Goal: Communication & Community: Answer question/provide support

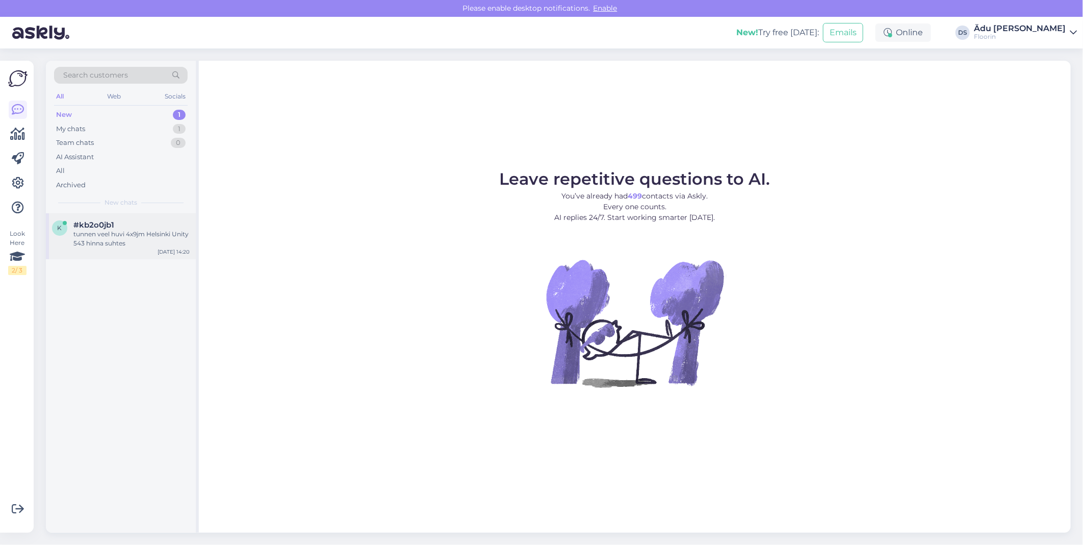
click at [115, 244] on div "tunnen veel huvi 4x9jm Helsinki Unity 543 hinna suhtes" at bounding box center [131, 238] width 116 height 18
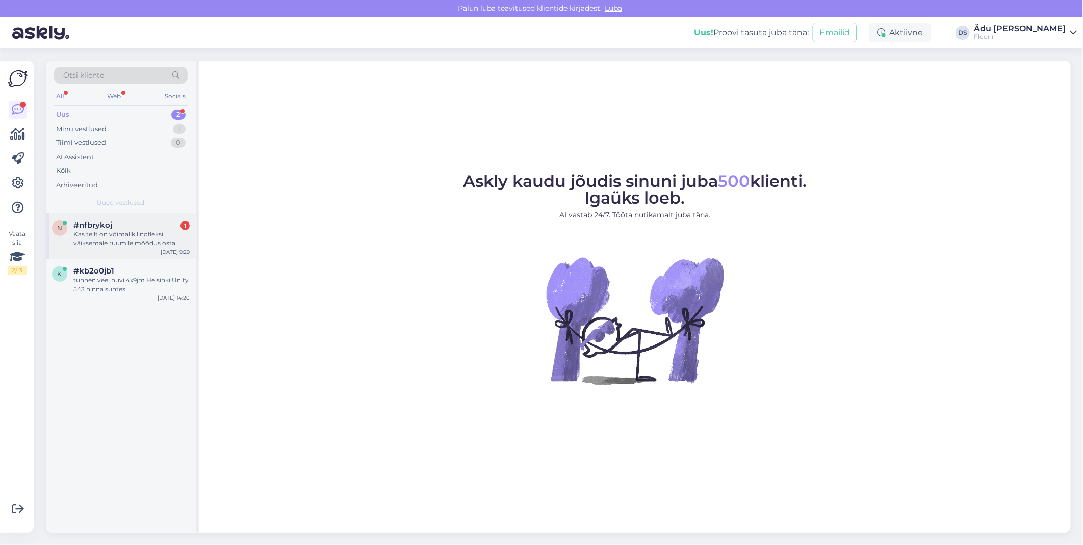
click at [105, 243] on div "Kas teilt on võimalik linofleksi väiksemale ruumile mõõdus osta" at bounding box center [131, 238] width 116 height 18
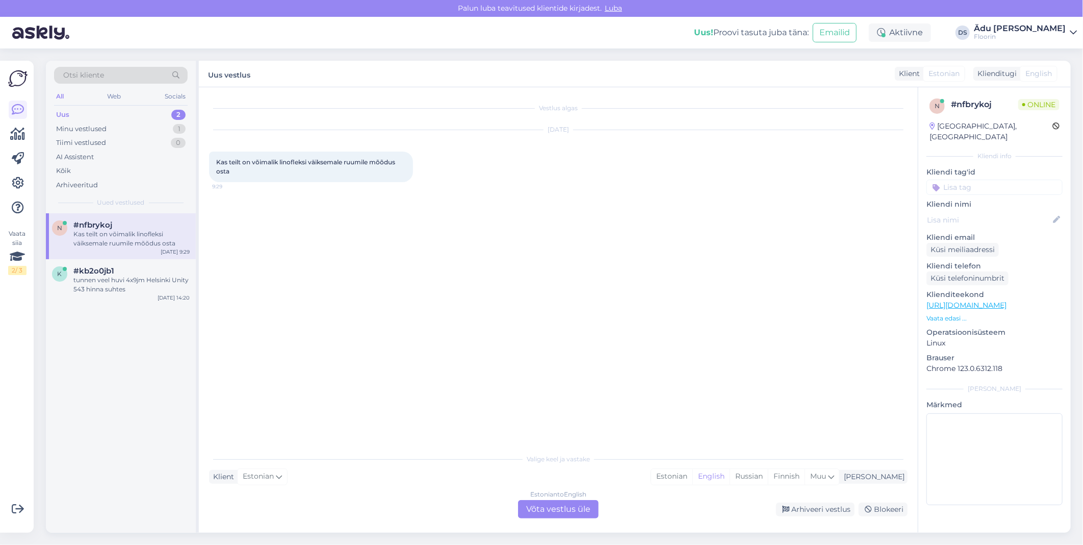
click at [552, 511] on div "Estonian to English Võta vestlus üle" at bounding box center [558, 509] width 81 height 18
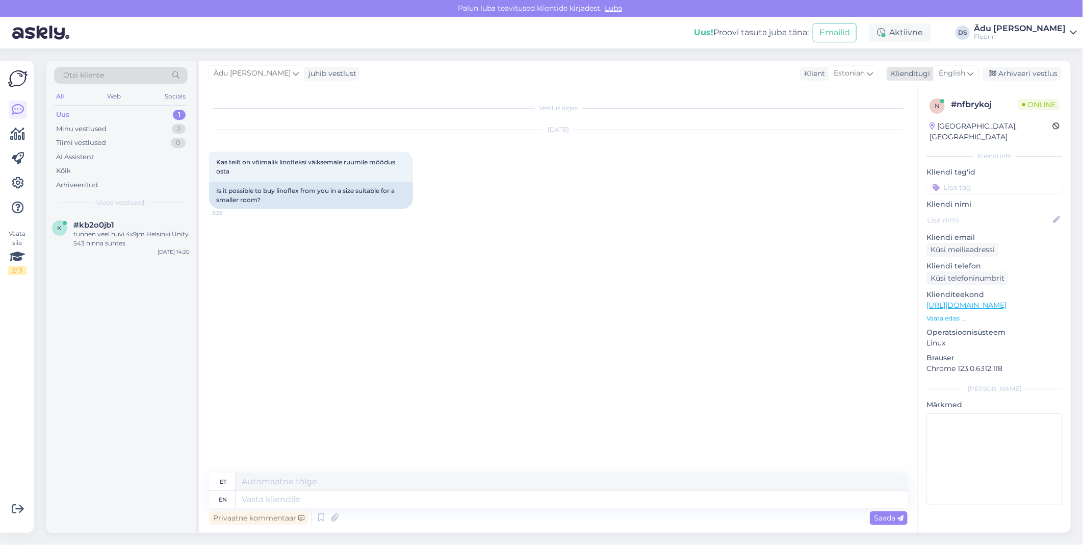
click at [966, 77] on div "English" at bounding box center [956, 73] width 46 height 16
type input "t"
type input "esto"
click at [931, 123] on link "Estonian" at bounding box center [933, 119] width 112 height 16
click at [419, 495] on textarea at bounding box center [558, 496] width 699 height 21
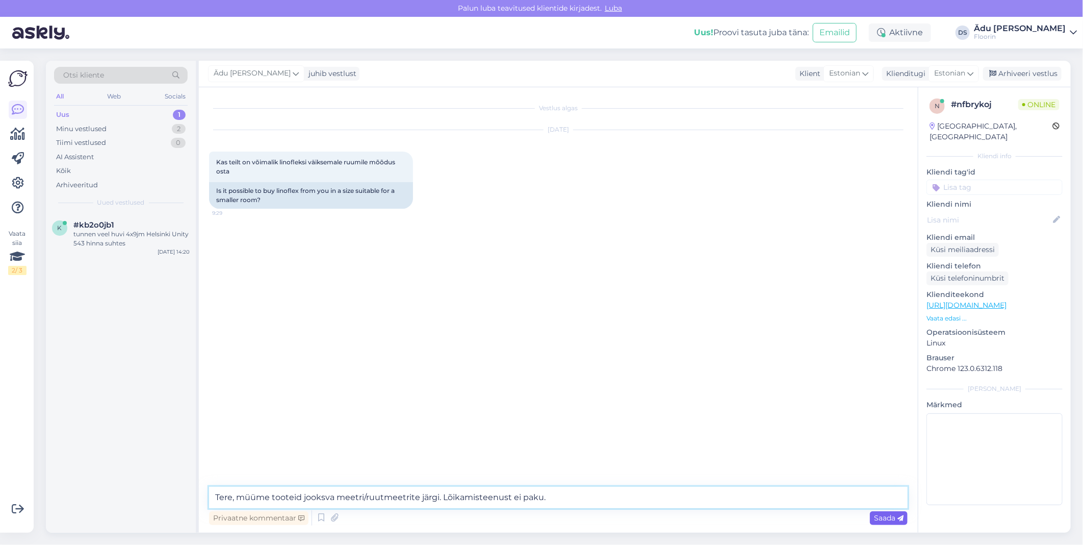
type textarea "Tere, müüme tooteid jooksva meetri/ruutmeetrite järgi. Lõikamisteenust ei paku."
click at [897, 512] on div "Saada" at bounding box center [889, 518] width 38 height 14
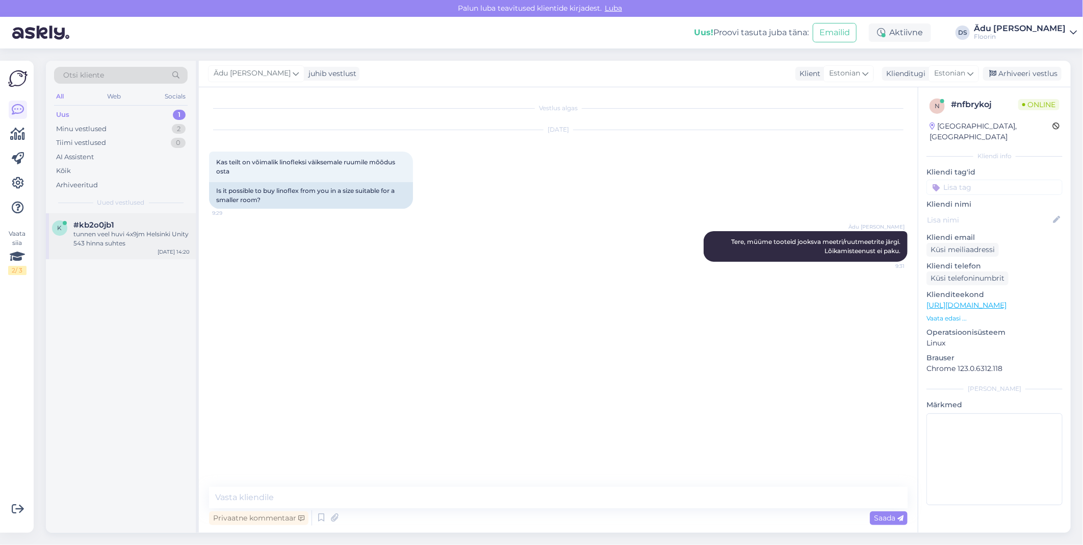
click at [101, 230] on div "tunnen veel huvi 4x9jm Helsinki Unity 543 hinna suhtes" at bounding box center [131, 238] width 116 height 18
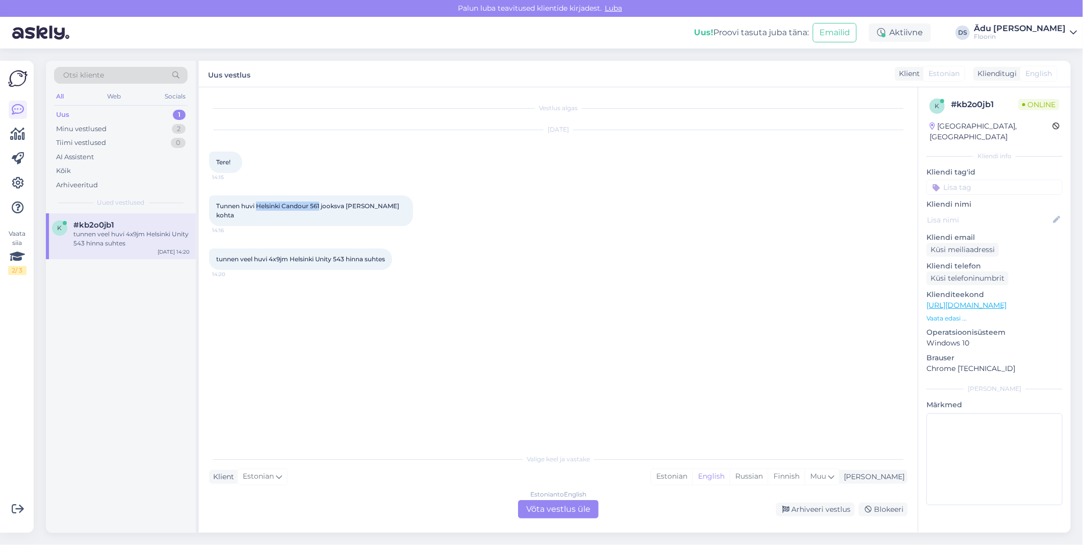
drag, startPoint x: 322, startPoint y: 204, endPoint x: 257, endPoint y: 202, distance: 64.8
click at [257, 202] on span "Tunnen huvi Helsinki Candour 561 jooksva [PERSON_NAME] kohta" at bounding box center [308, 210] width 185 height 17
copy span "Helsinki Candour 561"
click at [522, 315] on div "Vestlus algas [DATE] Tere! 14:15 Tunnen huvi Helsinki Candour 561 jooksva [PERS…" at bounding box center [563, 268] width 708 height 342
click at [574, 514] on div "Estonian to English Võta vestlus üle" at bounding box center [558, 509] width 81 height 18
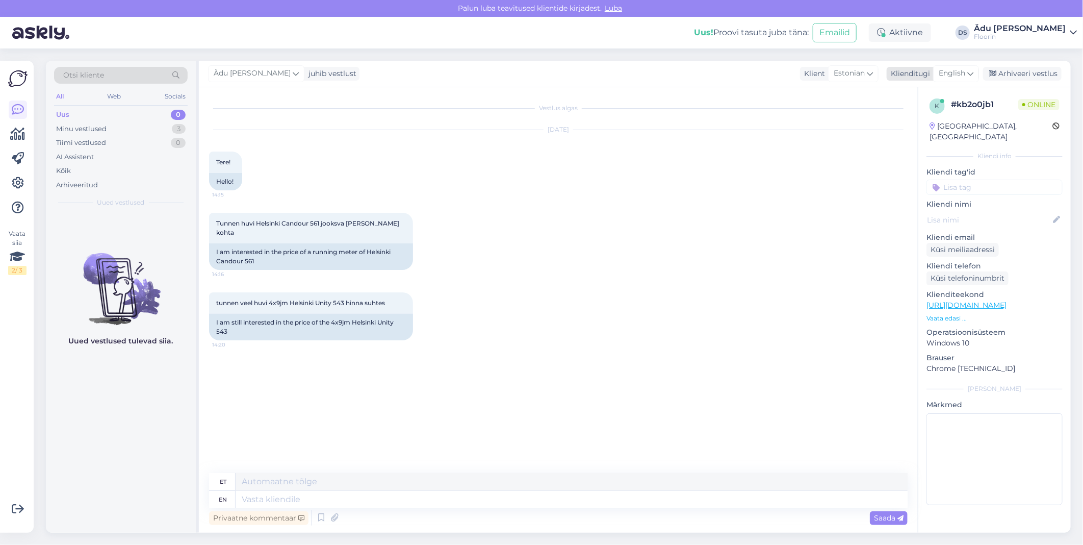
click at [954, 67] on div "English" at bounding box center [956, 73] width 46 height 16
drag, startPoint x: 947, startPoint y: 115, endPoint x: 909, endPoint y: 162, distance: 60.9
click at [947, 115] on link "Estonian" at bounding box center [933, 119] width 112 height 16
click at [373, 494] on textarea at bounding box center [558, 496] width 699 height 21
click at [348, 495] on textarea "Tere," at bounding box center [558, 496] width 699 height 21
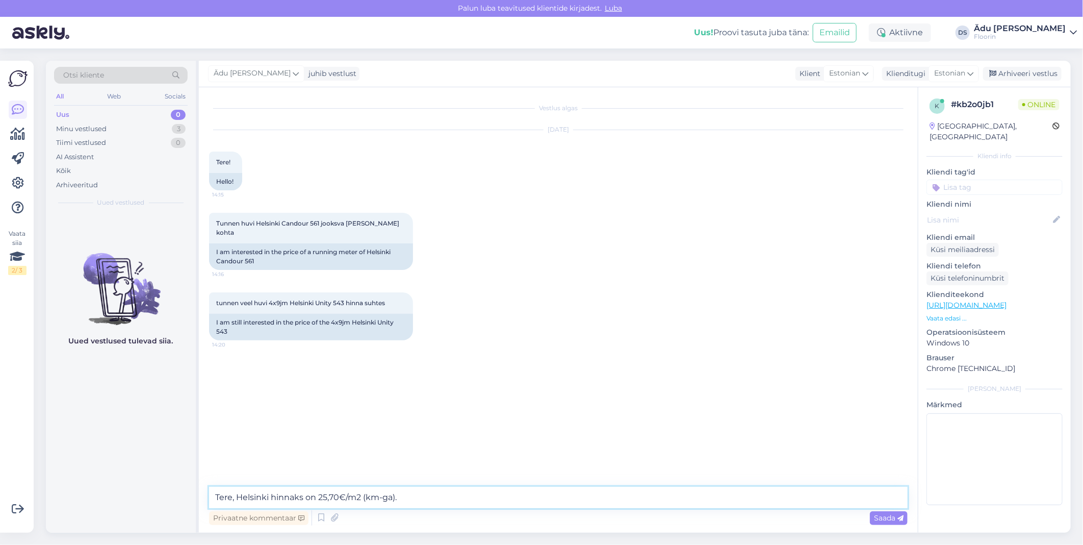
type textarea "Tere, Helsinki hinnaks on 25,70€/m2 (km-ga)."
click at [890, 521] on span "Saada" at bounding box center [889, 517] width 30 height 9
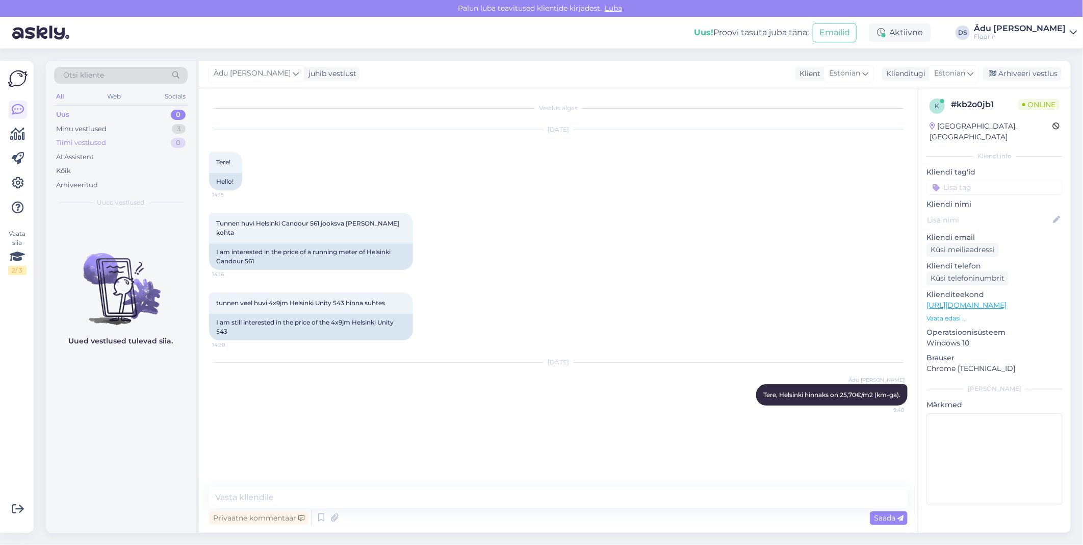
click at [116, 139] on div "Tiimi vestlused 0" at bounding box center [121, 143] width 134 height 14
click at [113, 130] on div "Minu vestlused 3" at bounding box center [121, 129] width 134 height 14
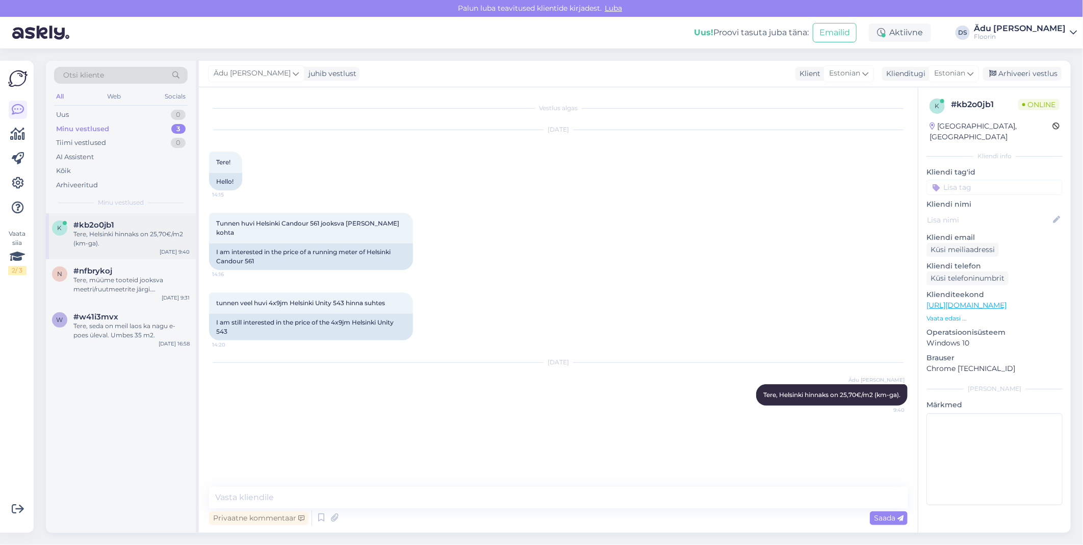
click at [123, 257] on div "k #kb2o0jb1 Tere, [GEOGRAPHIC_DATA] hinnaks on 25,70€/m2 (km-ga). [DATE] 9:40" at bounding box center [121, 236] width 150 height 46
click at [119, 276] on div "Tere, müüme tooteid jooksva meetri/ruutmeetrite järgi. Lõikamisteenust ei paku." at bounding box center [131, 284] width 116 height 18
